Goal: Information Seeking & Learning: Learn about a topic

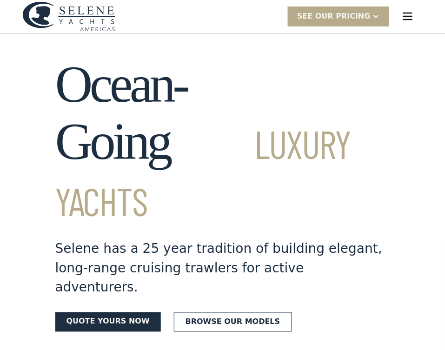
click at [414, 14] on img "menu" at bounding box center [407, 16] width 13 height 13
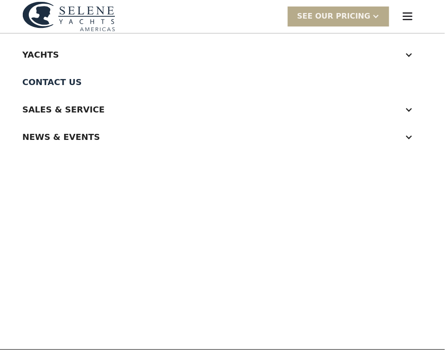
click at [408, 15] on div "SEE Our Pricing Get access Already have a passcode SEE Our Pricing Get access A…" at bounding box center [222, 16] width 445 height 33
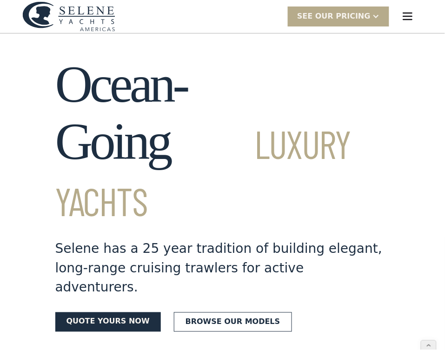
click at [407, 12] on img "menu" at bounding box center [407, 16] width 13 height 13
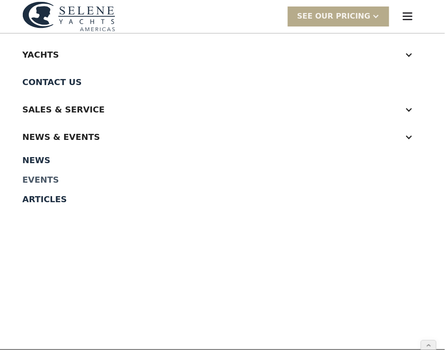
click at [46, 176] on div "Events" at bounding box center [222, 180] width 401 height 8
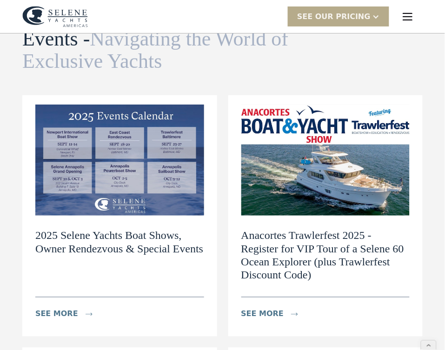
scroll to position [45, 0]
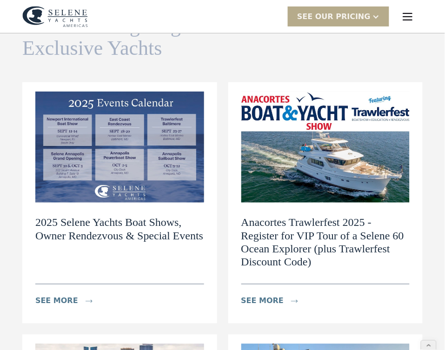
click at [82, 229] on h2 "2025 Selene Yachts Boat Shows, Owner Rendezvous & Special Events" at bounding box center [119, 229] width 169 height 27
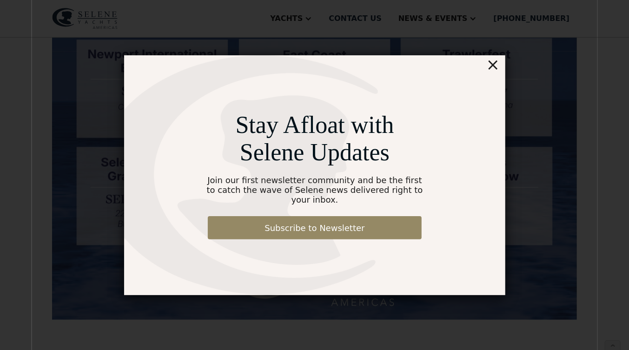
scroll to position [350, 0]
click at [445, 70] on div "×" at bounding box center [492, 64] width 13 height 19
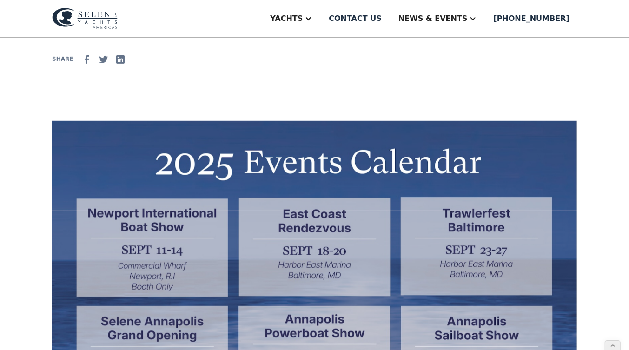
scroll to position [187, 0]
